Goal: Find specific page/section: Find specific page/section

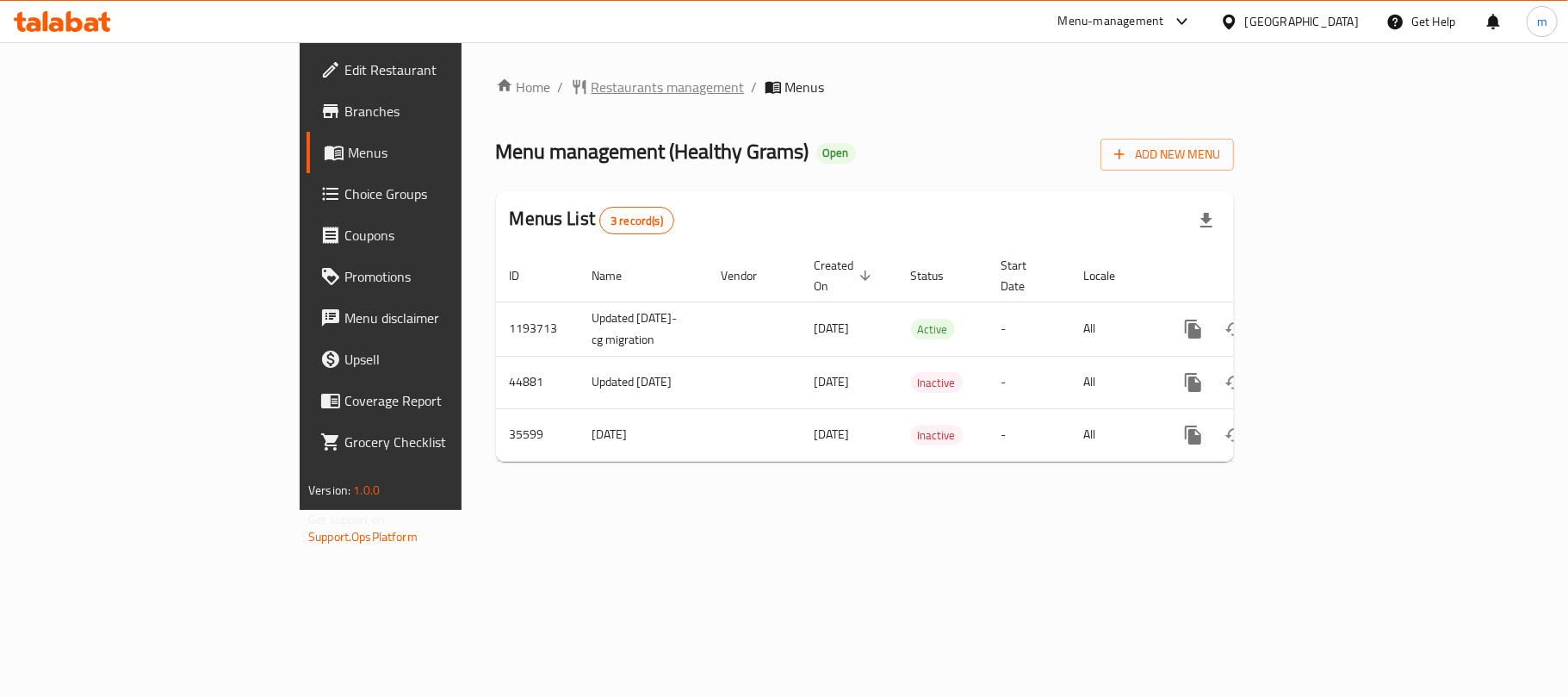
click at [592, 96] on span "Restaurants management" at bounding box center [668, 86] width 153 height 21
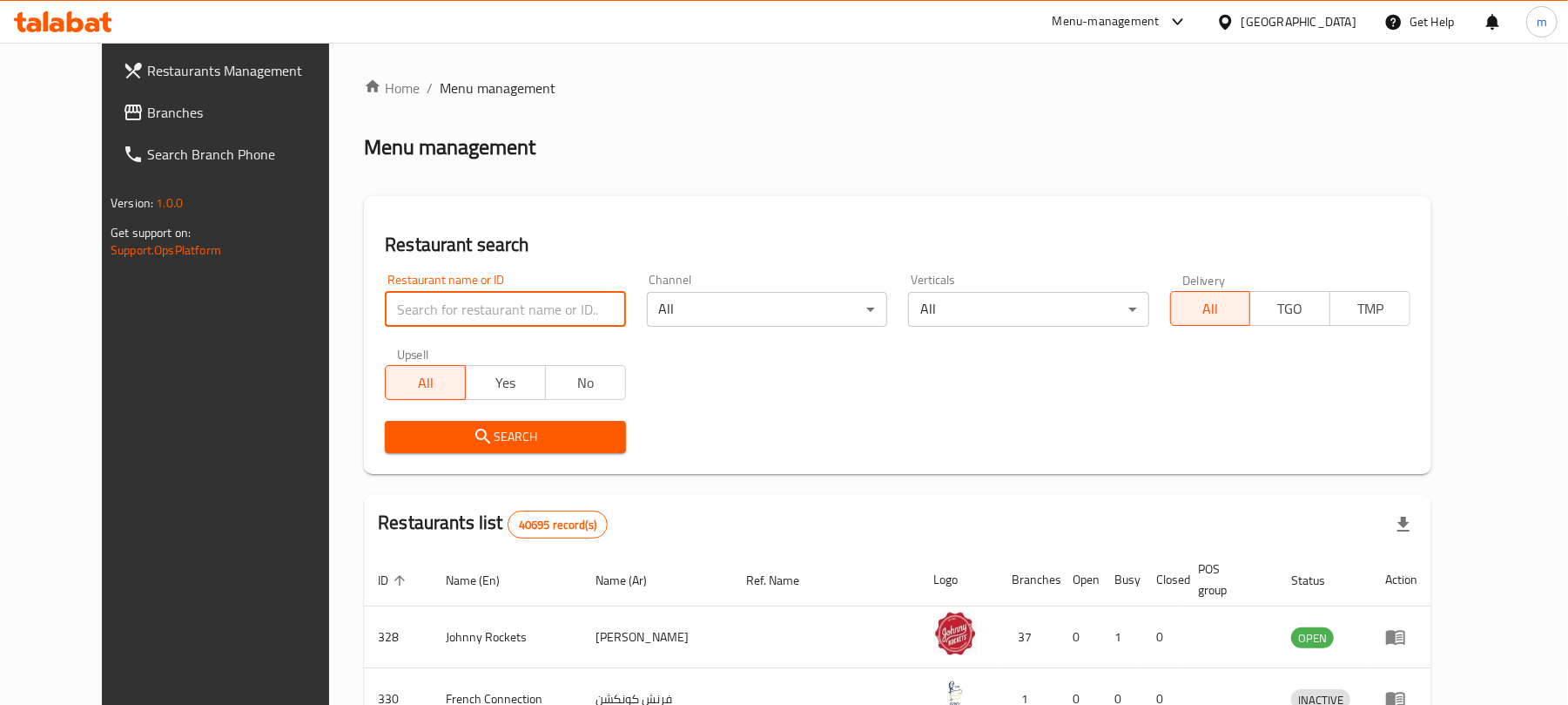
click at [457, 311] on input "search" at bounding box center [505, 309] width 240 height 35
paste input "18395"
type input "18395"
click button "Search" at bounding box center [505, 436] width 240 height 32
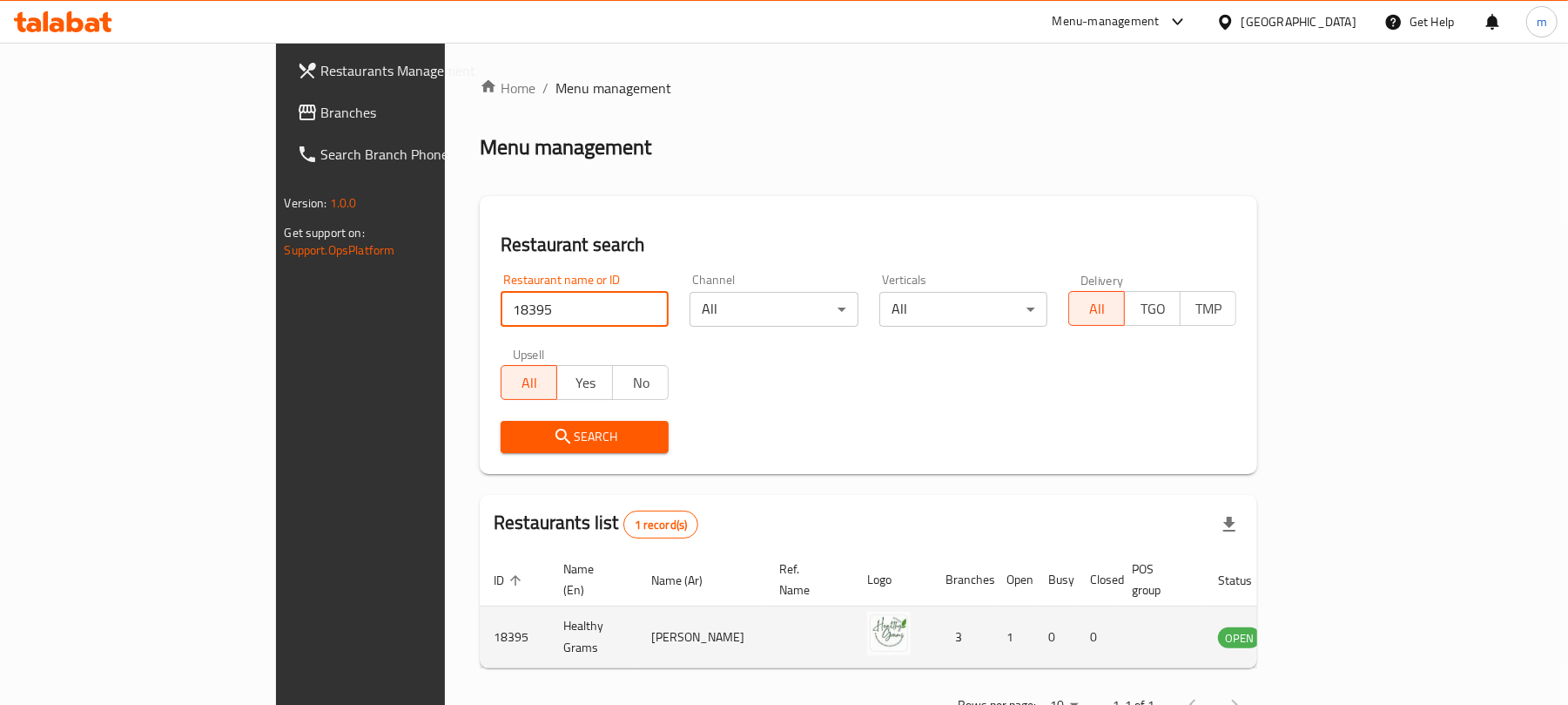
click at [549, 628] on td "Healthy Grams" at bounding box center [593, 637] width 88 height 62
copy td "Healthy Grams"
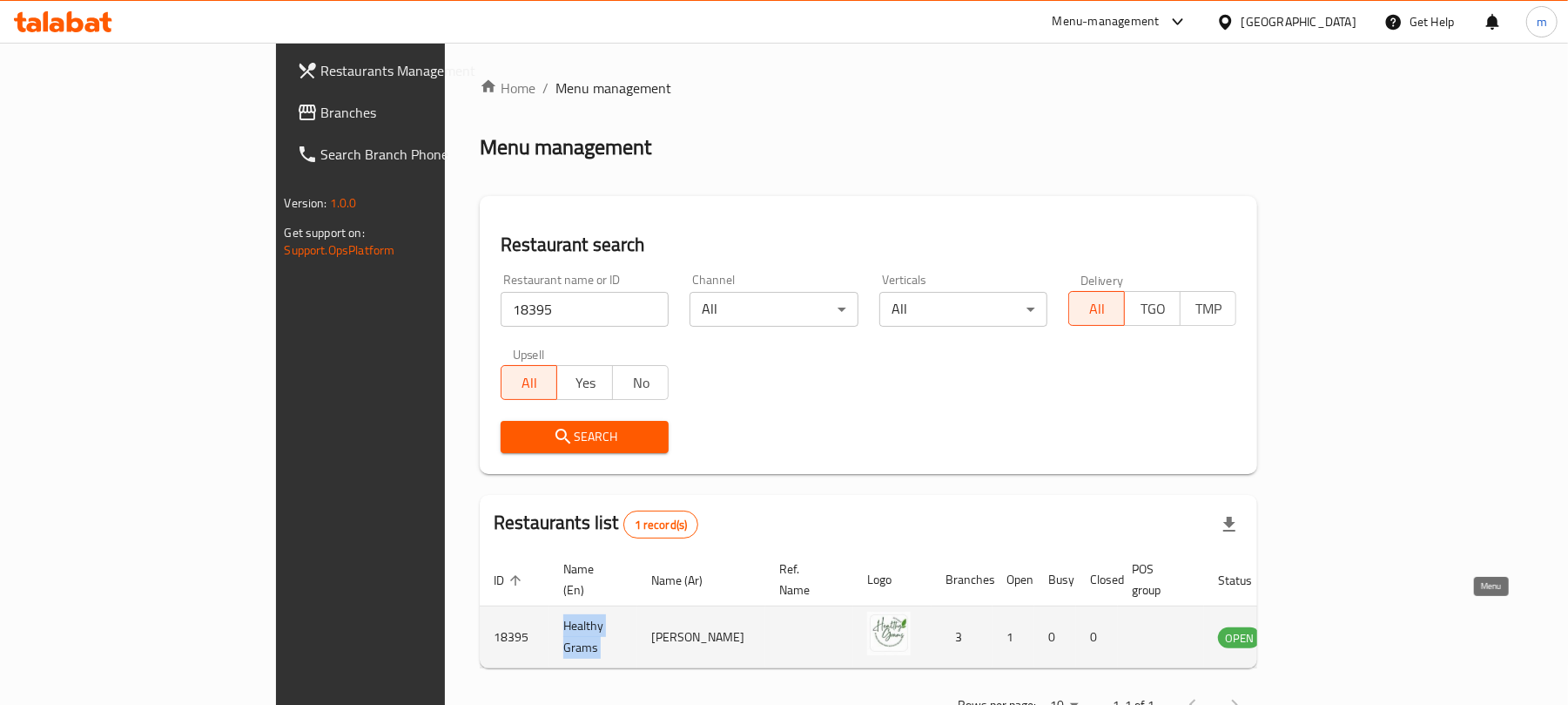
click at [1342, 626] on link "enhanced table" at bounding box center [1325, 636] width 32 height 21
